Goal: Task Accomplishment & Management: Use online tool/utility

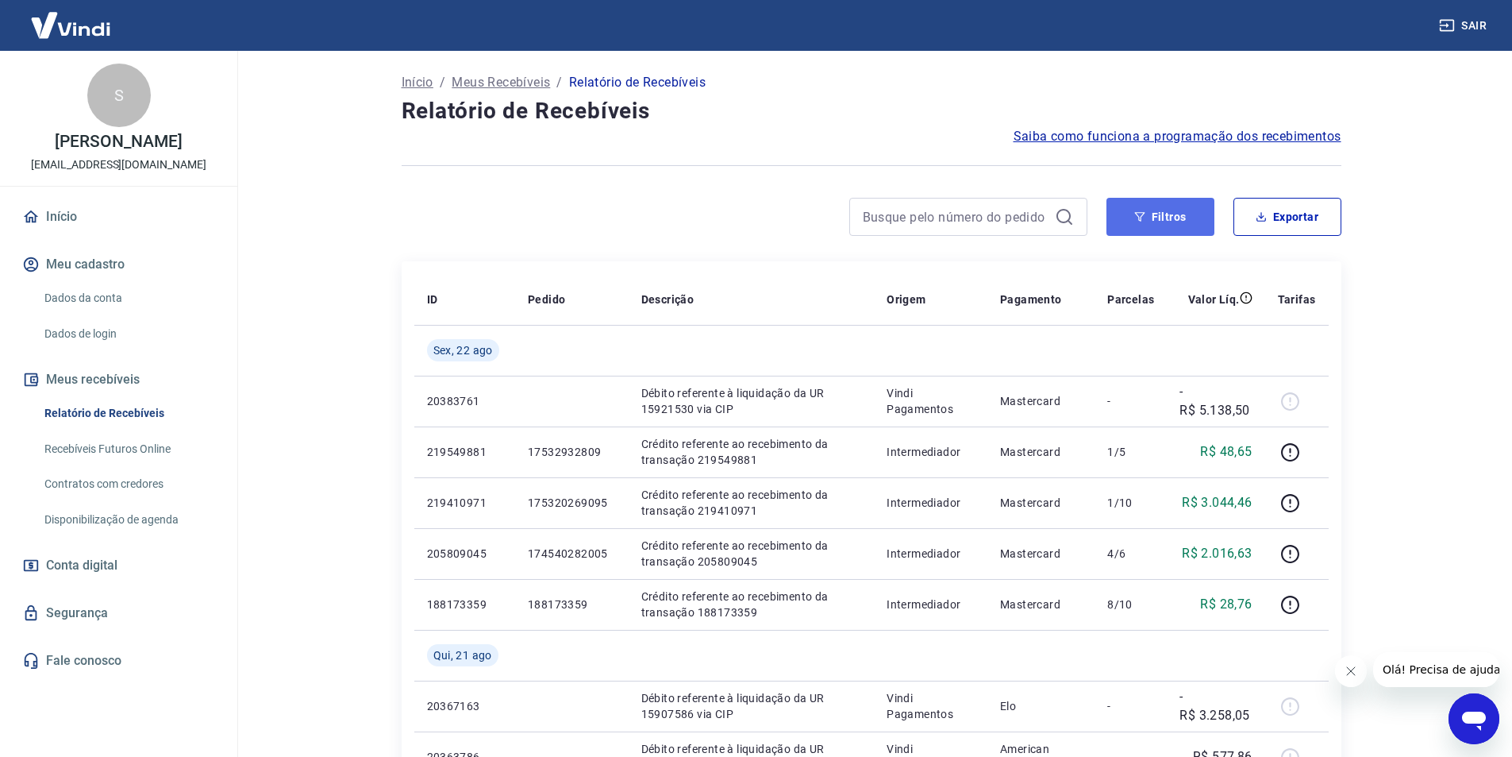
click at [1169, 216] on button "Filtros" at bounding box center [1161, 217] width 108 height 38
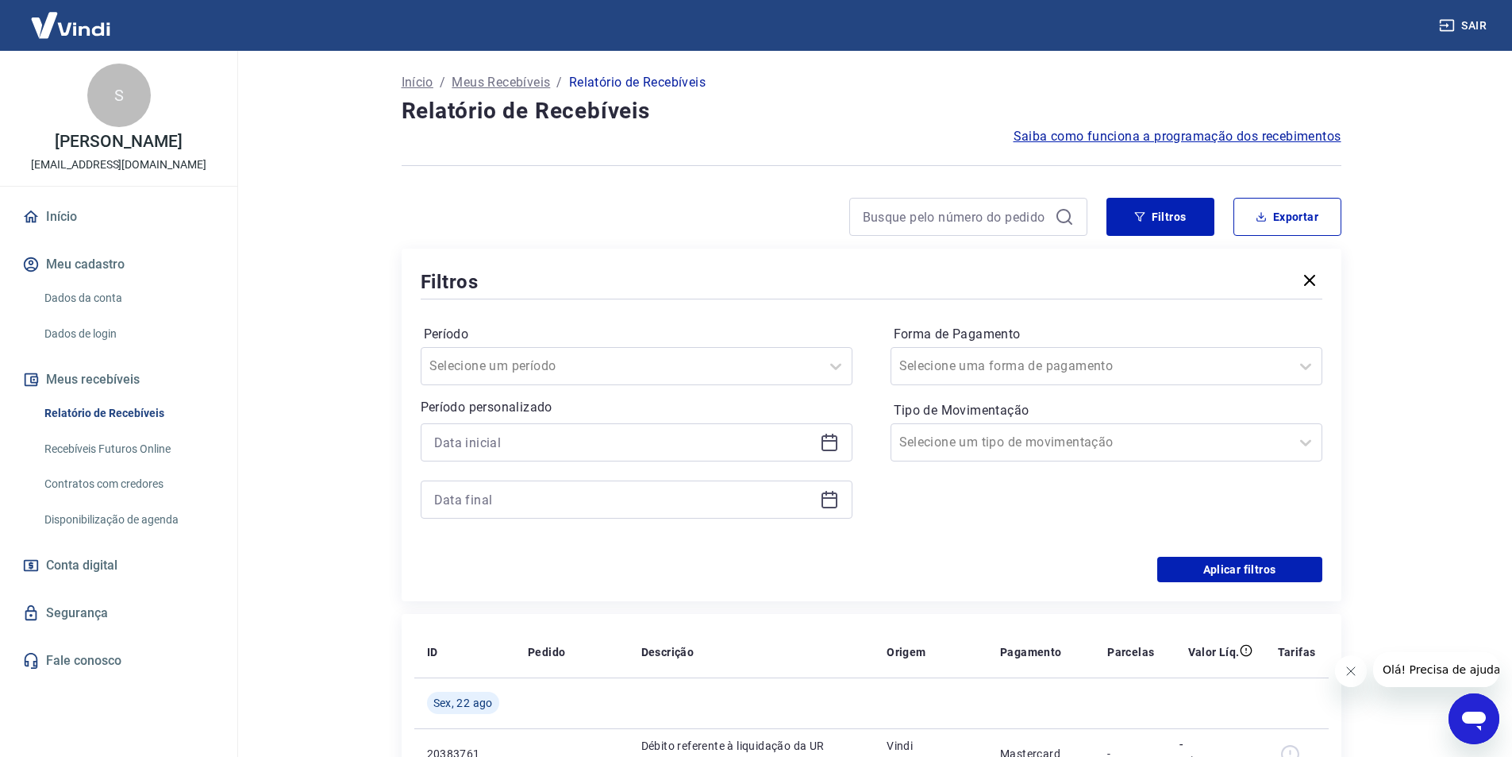
click at [828, 444] on icon at bounding box center [829, 442] width 19 height 19
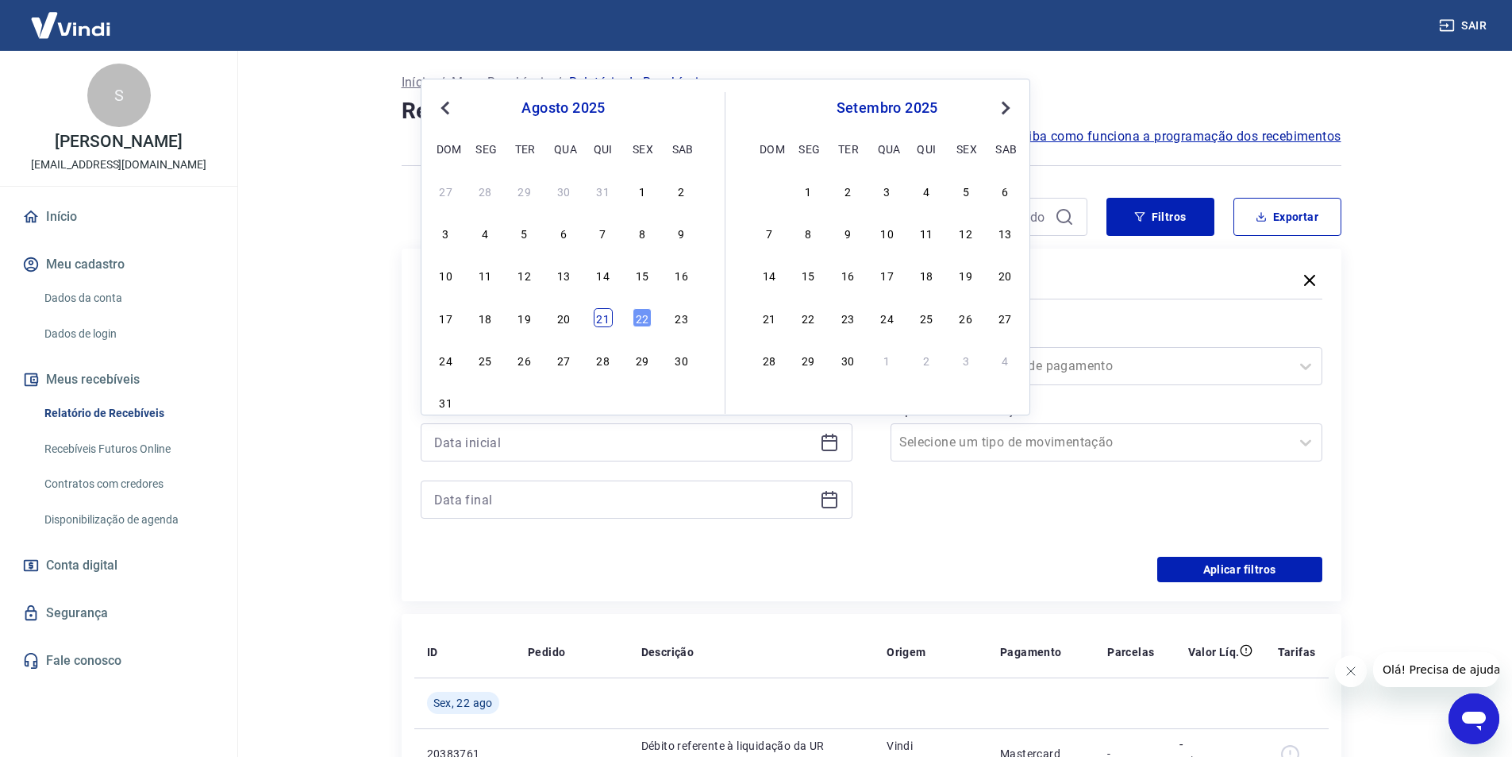
click at [607, 313] on div "21" at bounding box center [603, 317] width 19 height 19
type input "[DATE]"
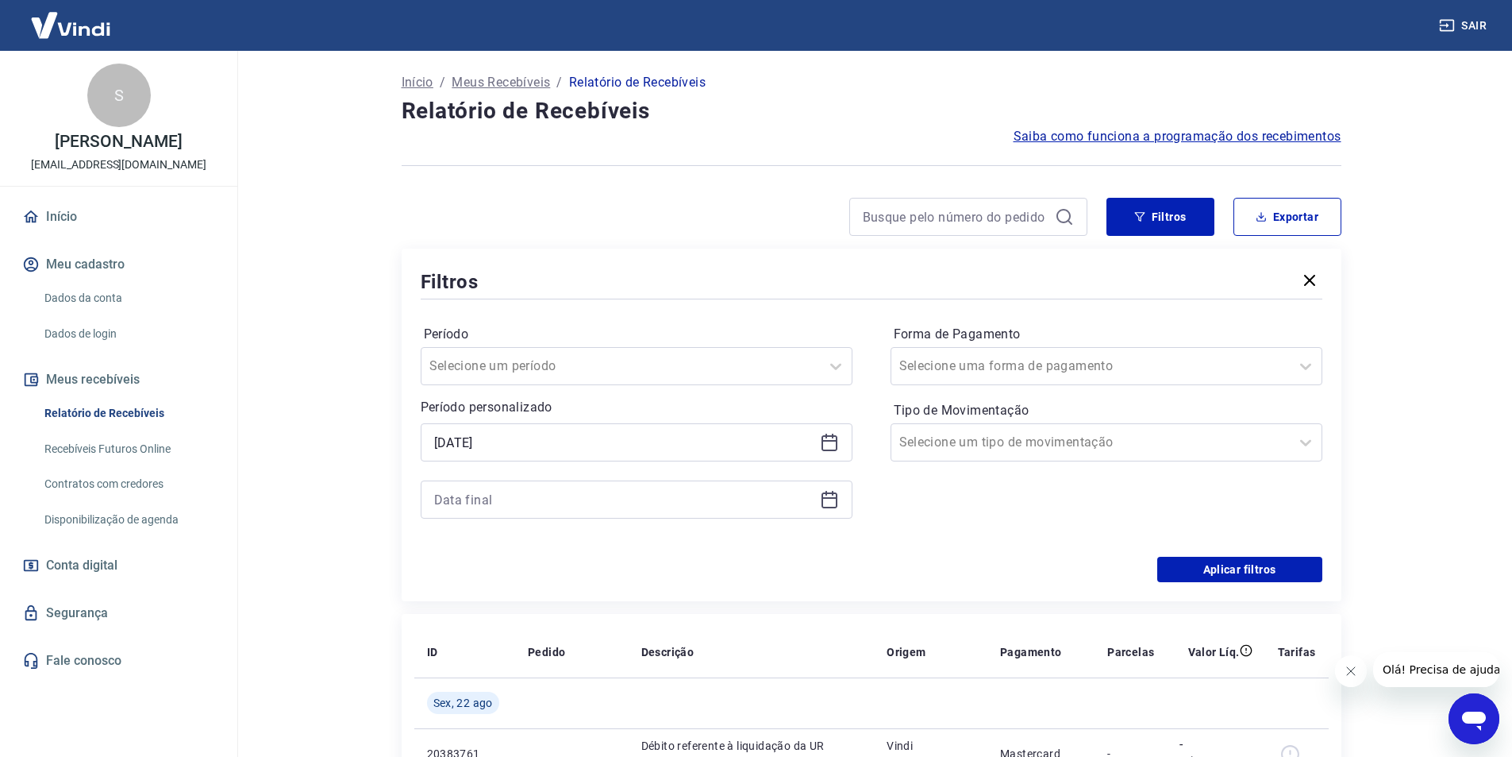
click at [834, 496] on icon at bounding box center [829, 499] width 19 height 19
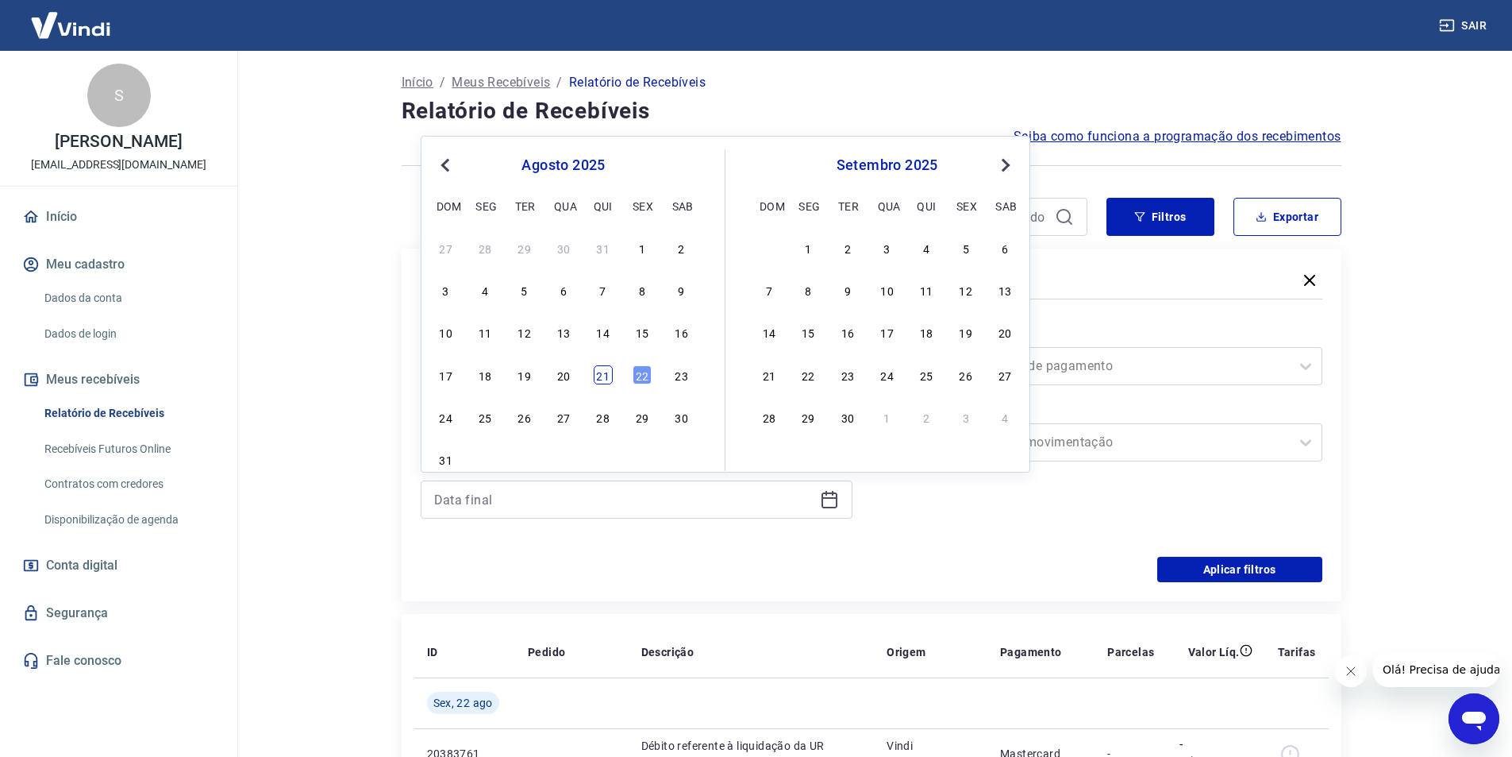
click at [595, 372] on div "21" at bounding box center [603, 374] width 19 height 19
type input "[DATE]"
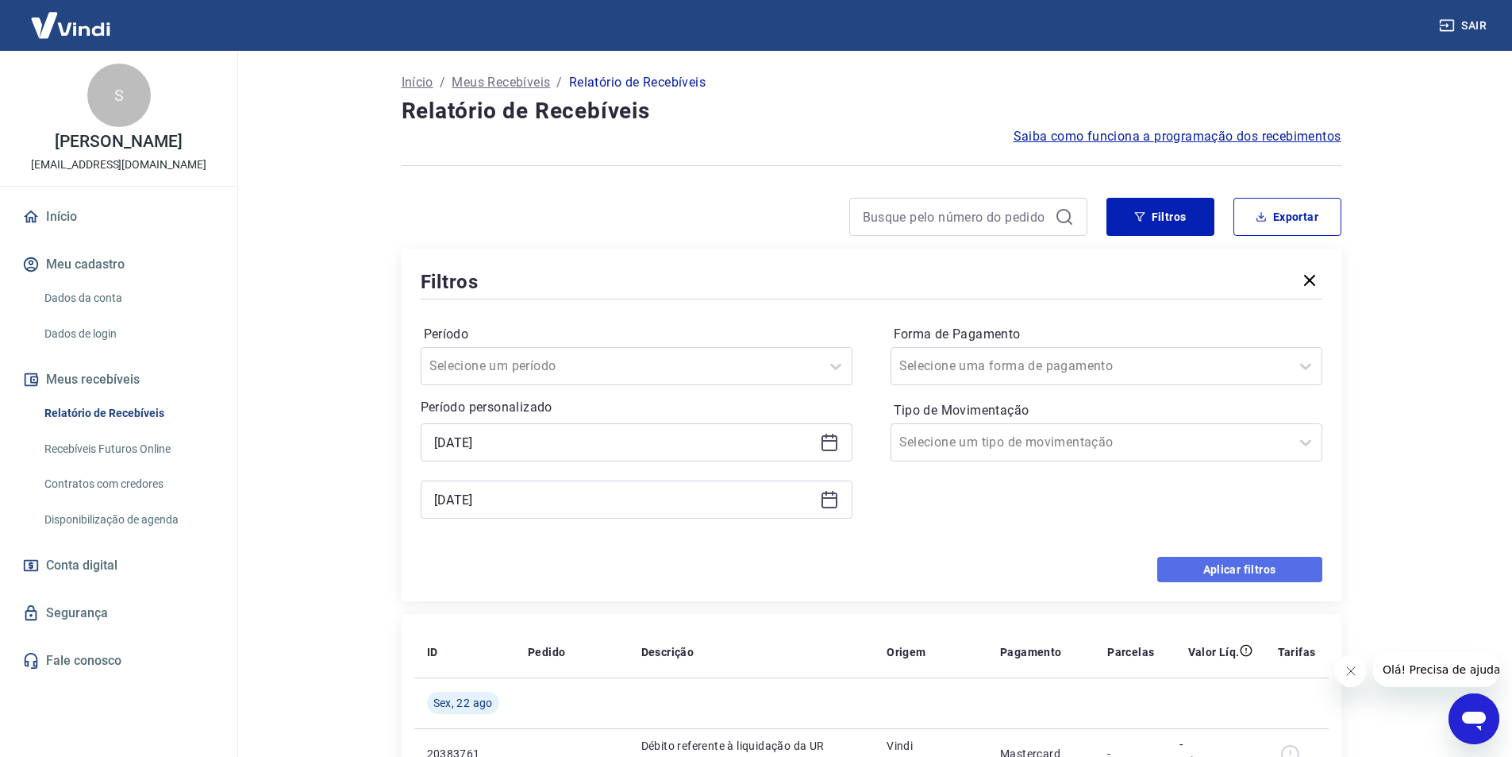
click at [1234, 568] on button "Aplicar filtros" at bounding box center [1240, 569] width 165 height 25
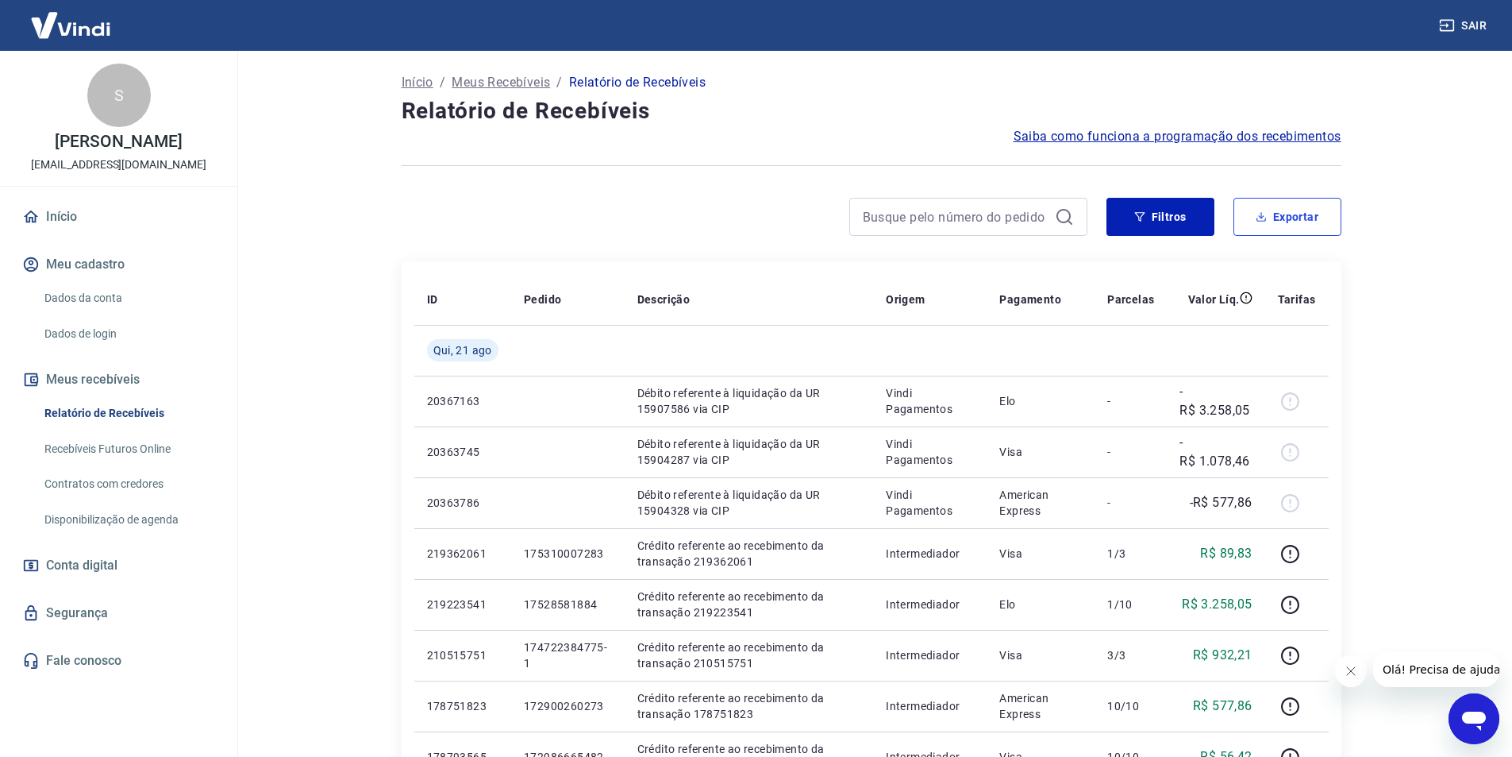
click at [1286, 233] on button "Exportar" at bounding box center [1288, 217] width 108 height 38
type input "[DATE]"
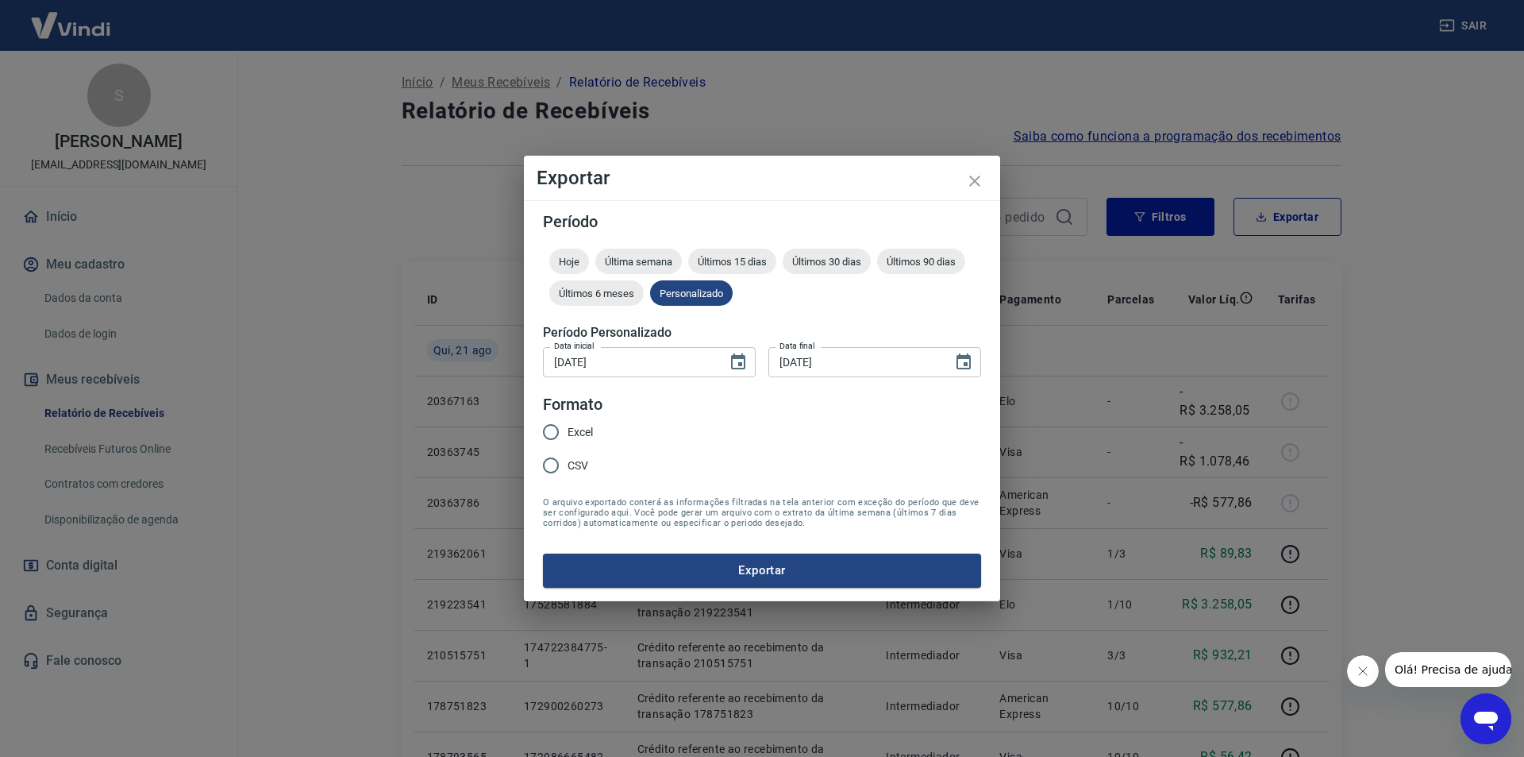
click at [557, 433] on input "Excel" at bounding box center [550, 431] width 33 height 33
radio input "true"
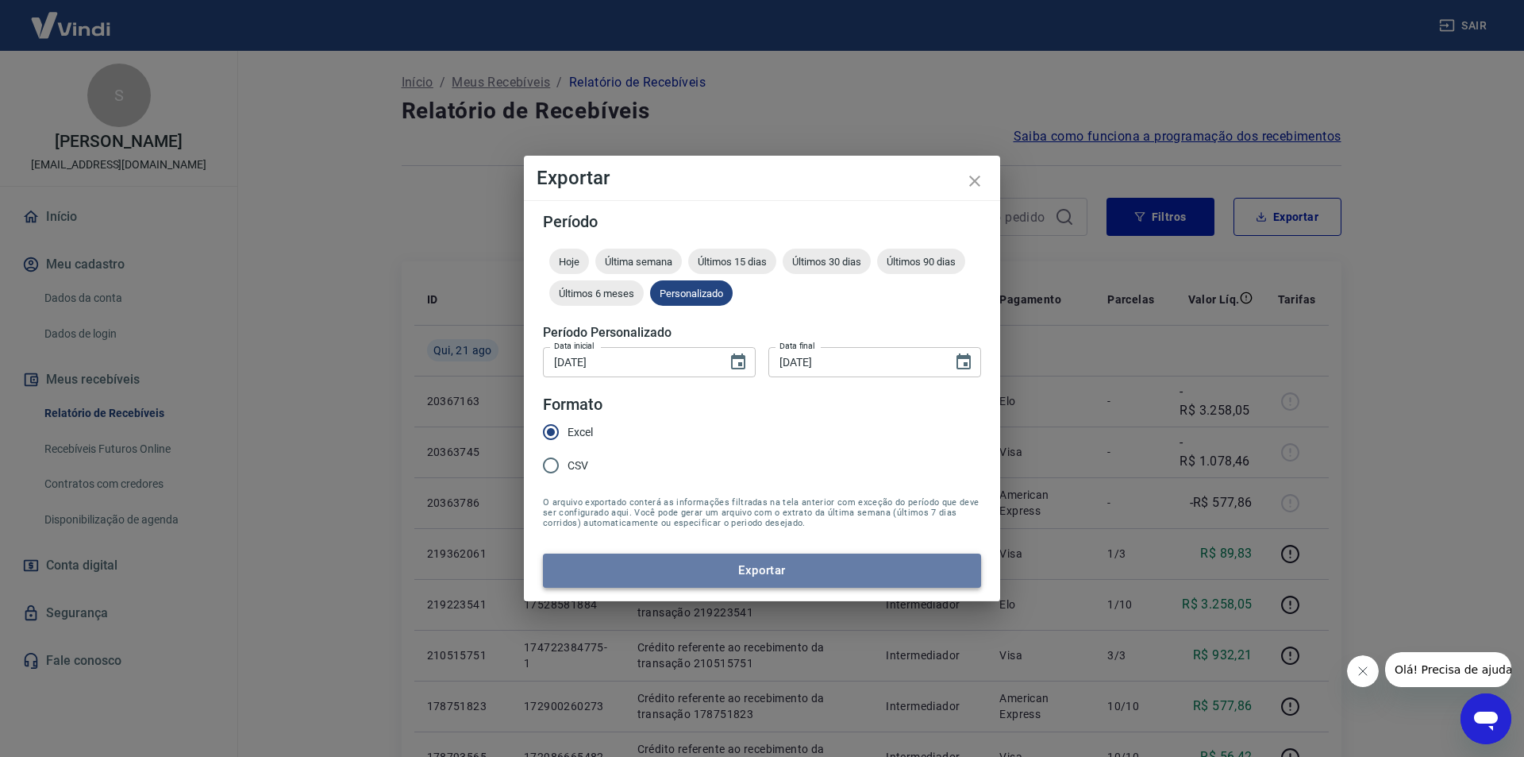
click at [718, 572] on button "Exportar" at bounding box center [762, 569] width 438 height 33
